Goal: Find specific fact

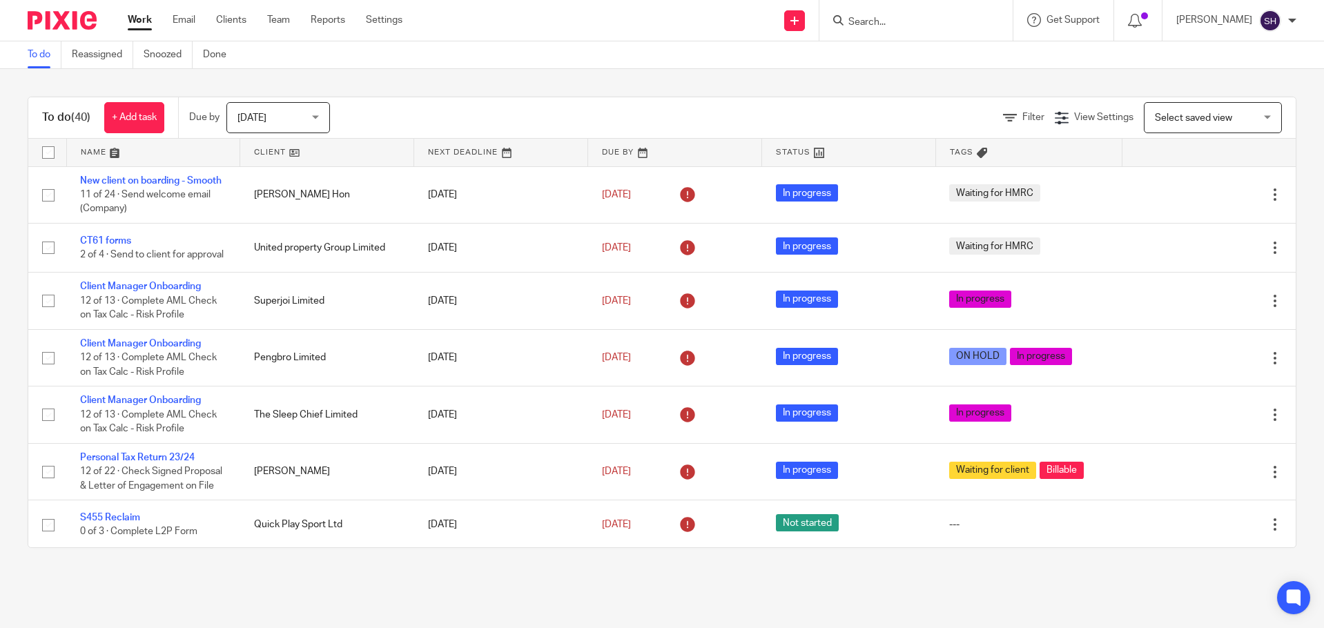
click at [886, 33] on div at bounding box center [916, 20] width 193 height 41
click at [882, 25] on input "Search" at bounding box center [909, 23] width 124 height 12
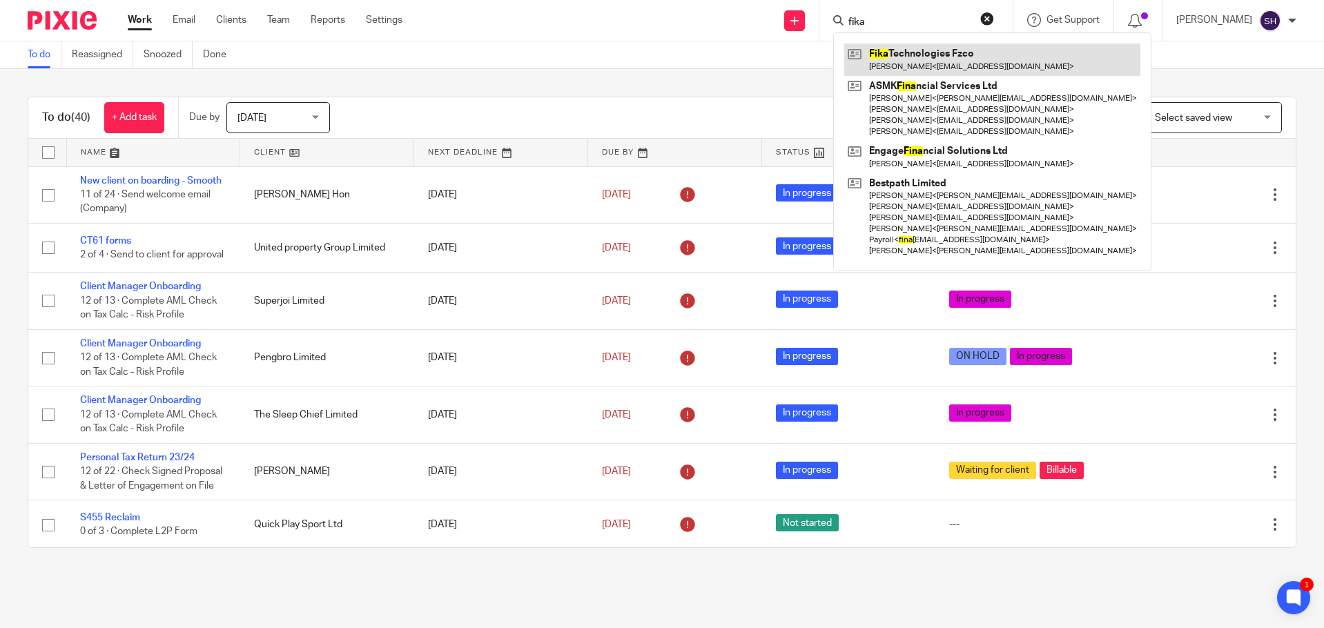
type input "fika"
click at [891, 47] on link at bounding box center [992, 60] width 296 height 32
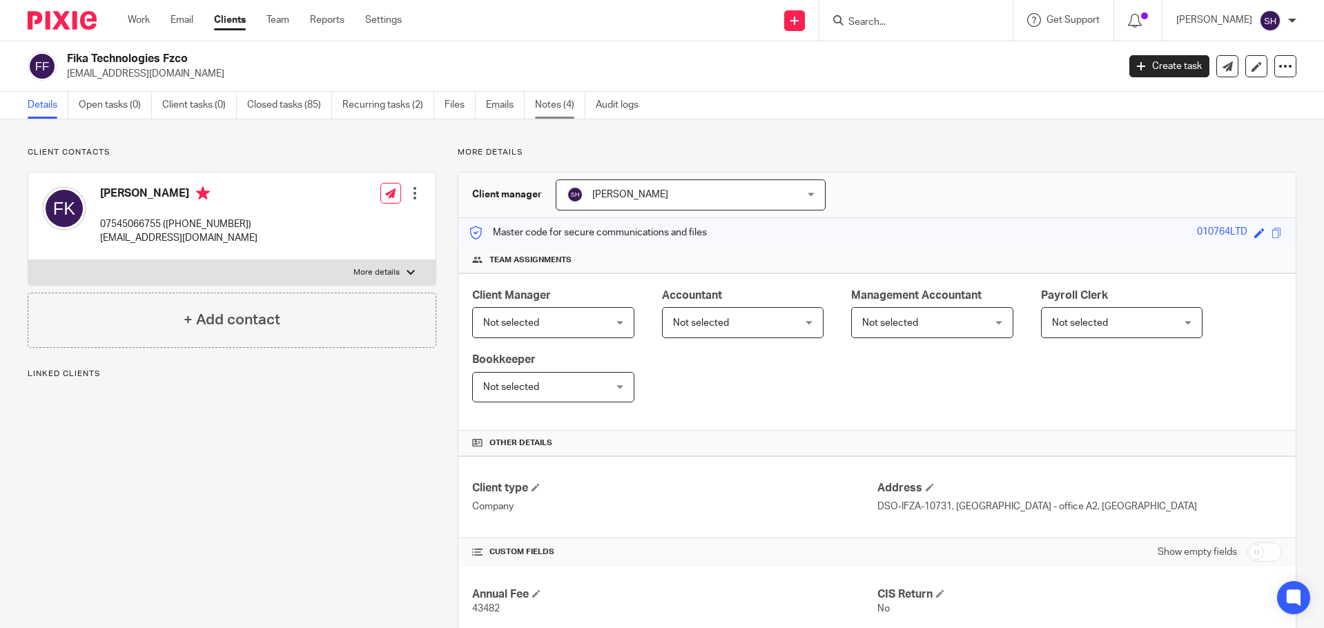
click at [552, 102] on link "Notes (4)" at bounding box center [560, 105] width 50 height 27
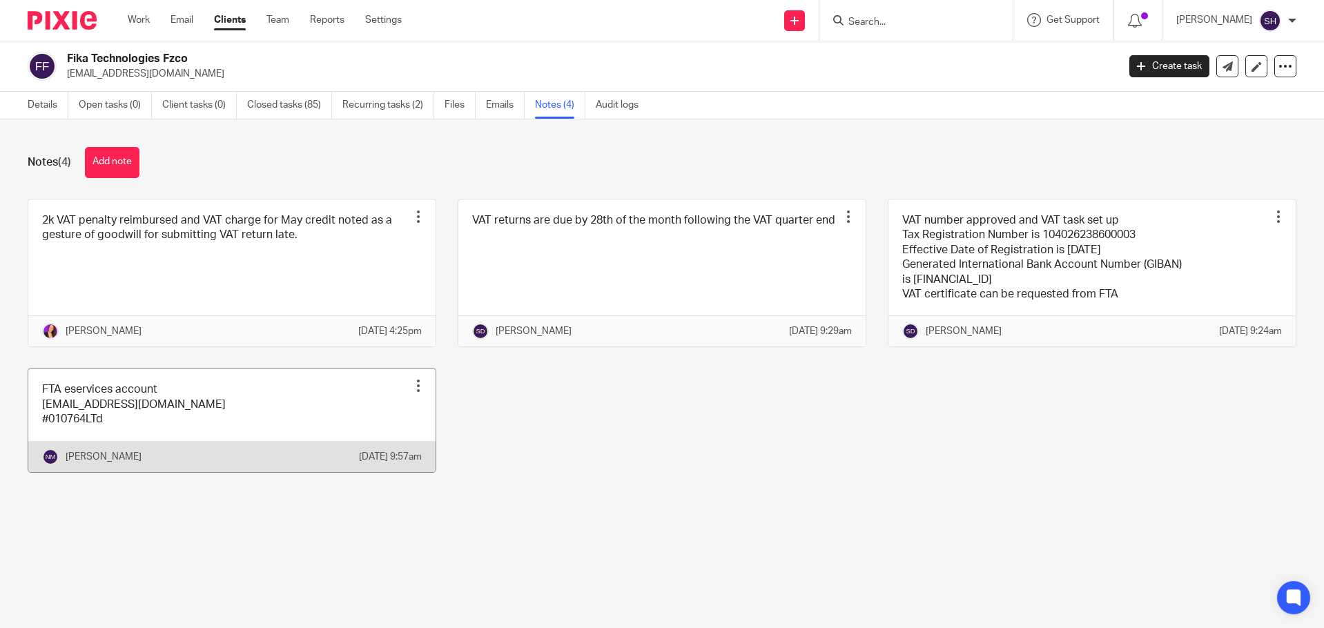
click at [176, 443] on link at bounding box center [231, 420] width 407 height 103
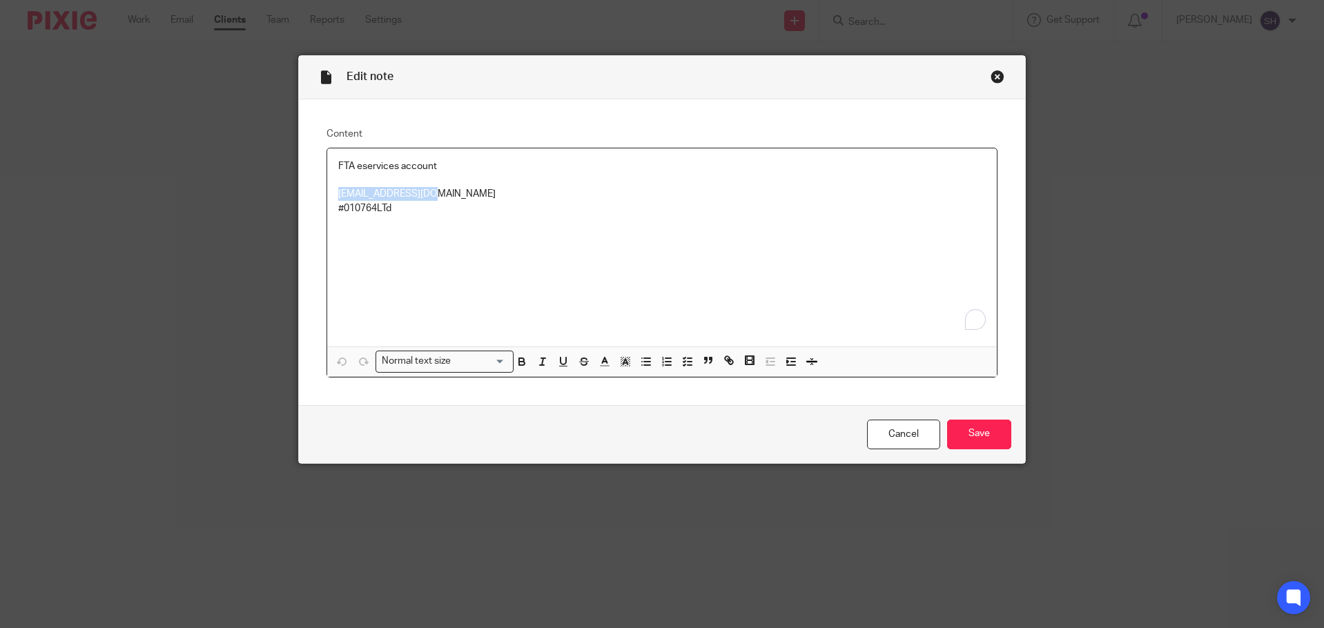
drag, startPoint x: 0, startPoint y: 0, endPoint x: 278, endPoint y: 194, distance: 339.2
click at [278, 194] on div "Edit note Content FTA eservices account [EMAIL_ADDRESS][DOMAIN_NAME] #010764LTd…" at bounding box center [662, 314] width 1324 height 628
copy p "[EMAIL_ADDRESS][DOMAIN_NAME]"
drag, startPoint x: 423, startPoint y: 205, endPoint x: 262, endPoint y: 206, distance: 160.9
click at [262, 206] on div "Edit note Content FTA eservices account [EMAIL_ADDRESS][DOMAIN_NAME] #010764LTd…" at bounding box center [662, 314] width 1324 height 628
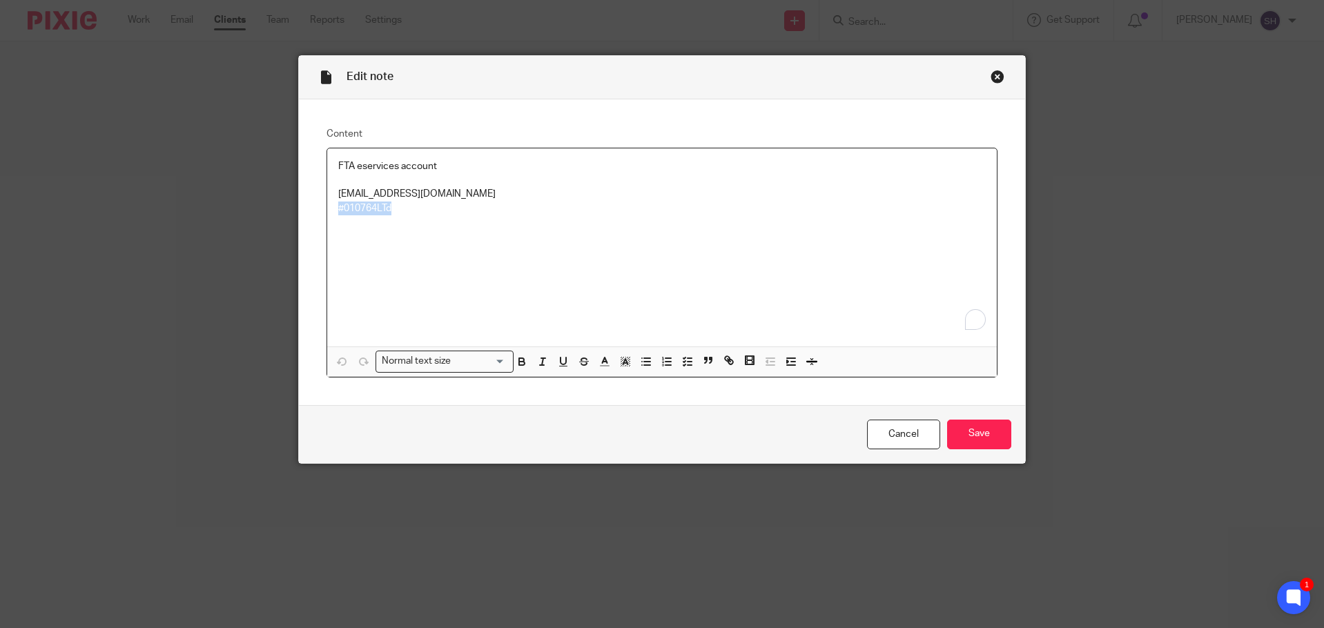
copy p "#010764LTd"
